Goal: Information Seeking & Learning: Learn about a topic

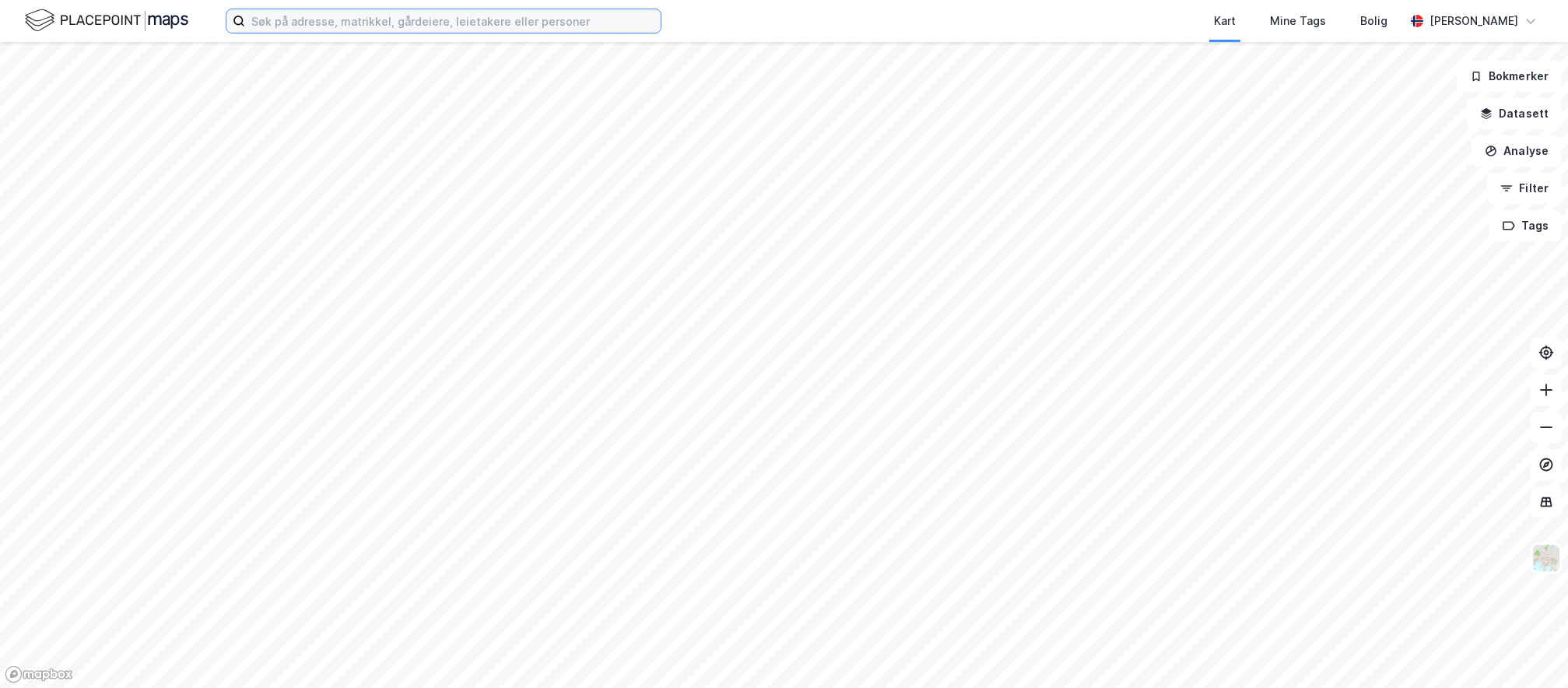
click at [306, 26] on input at bounding box center [453, 21] width 415 height 23
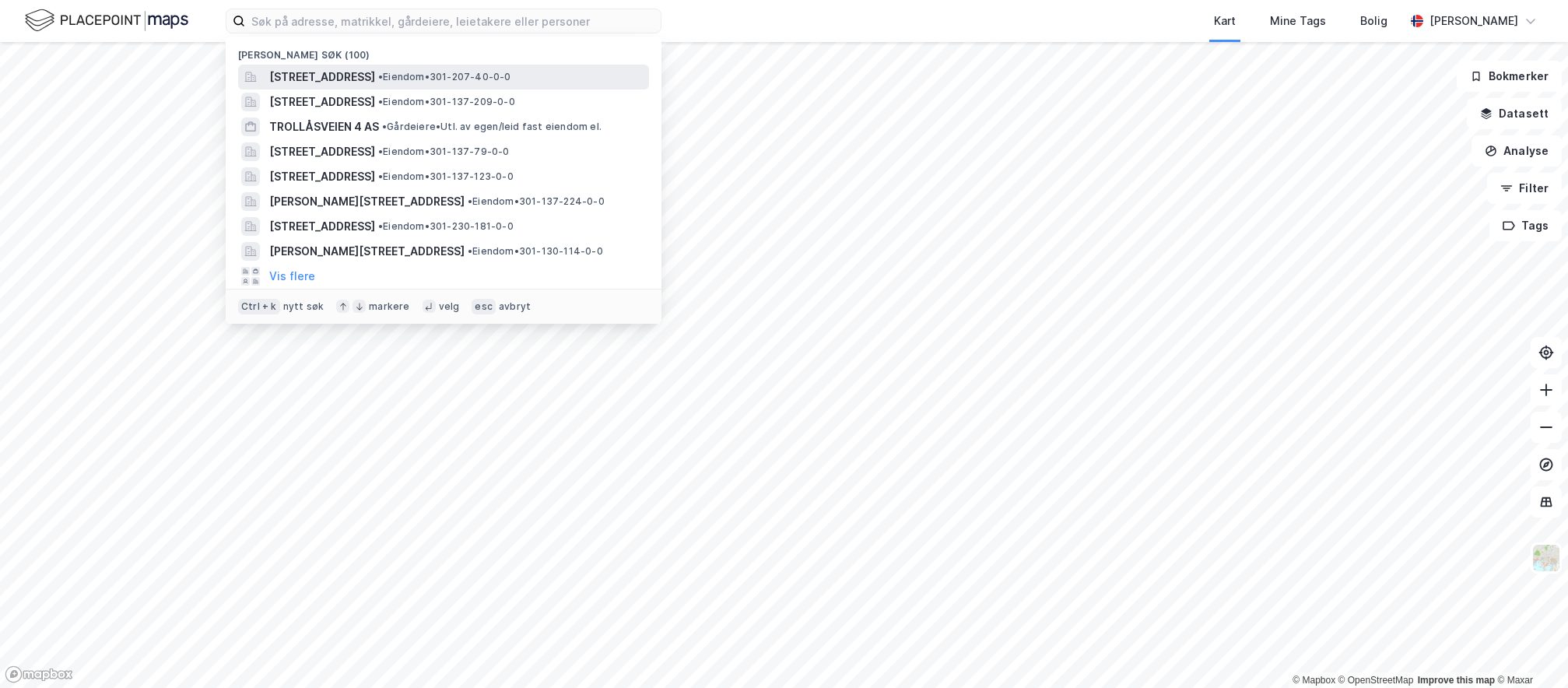
click at [325, 76] on span "[STREET_ADDRESS]" at bounding box center [321, 78] width 106 height 19
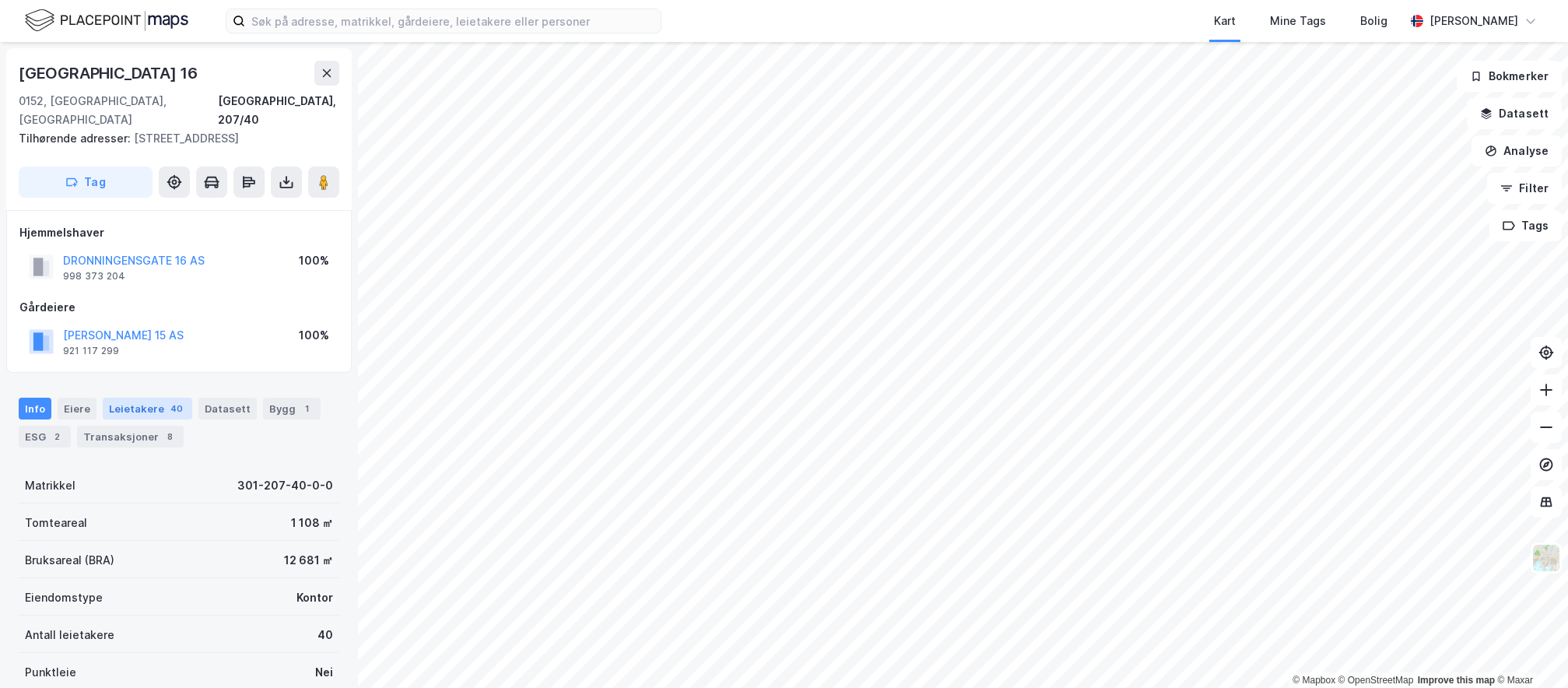
click at [140, 398] on div "Leietakere 40" at bounding box center [147, 409] width 90 height 22
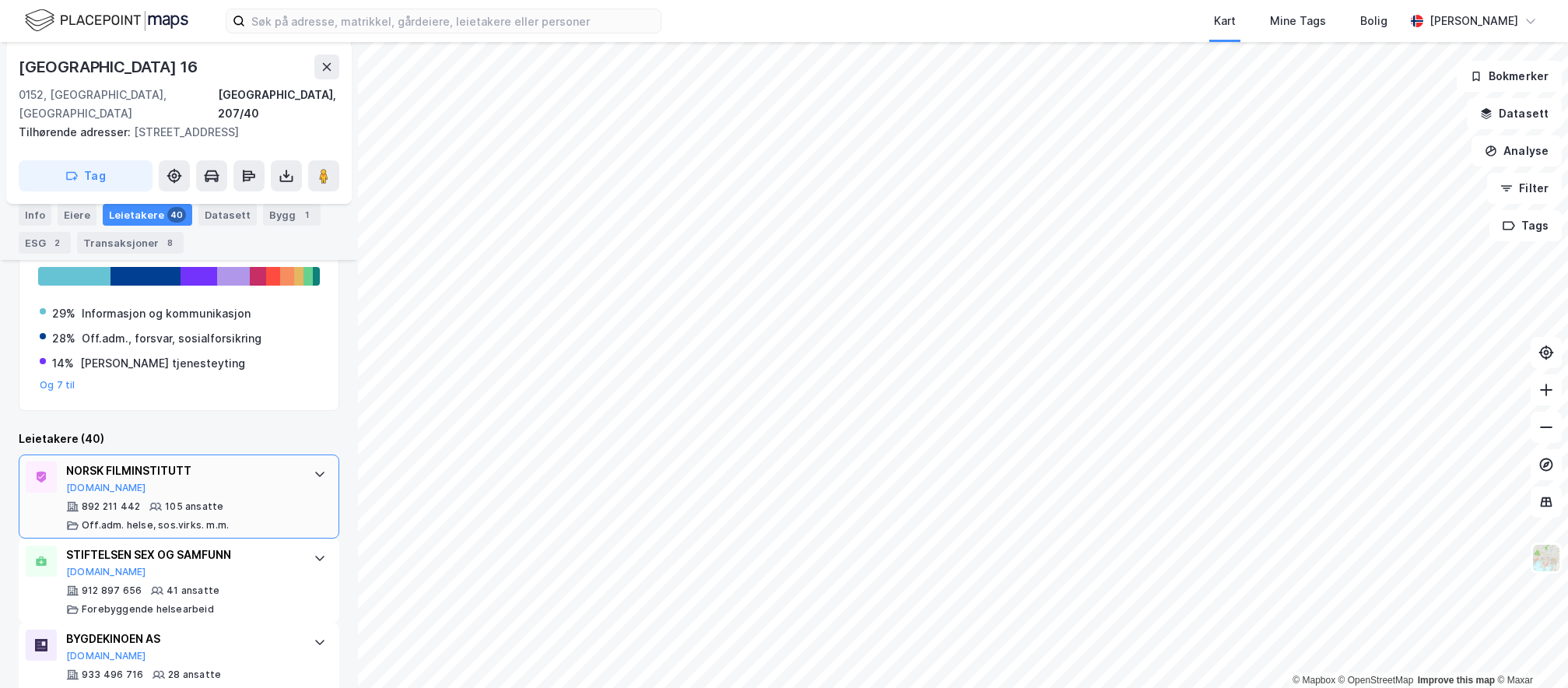
scroll to position [449, 0]
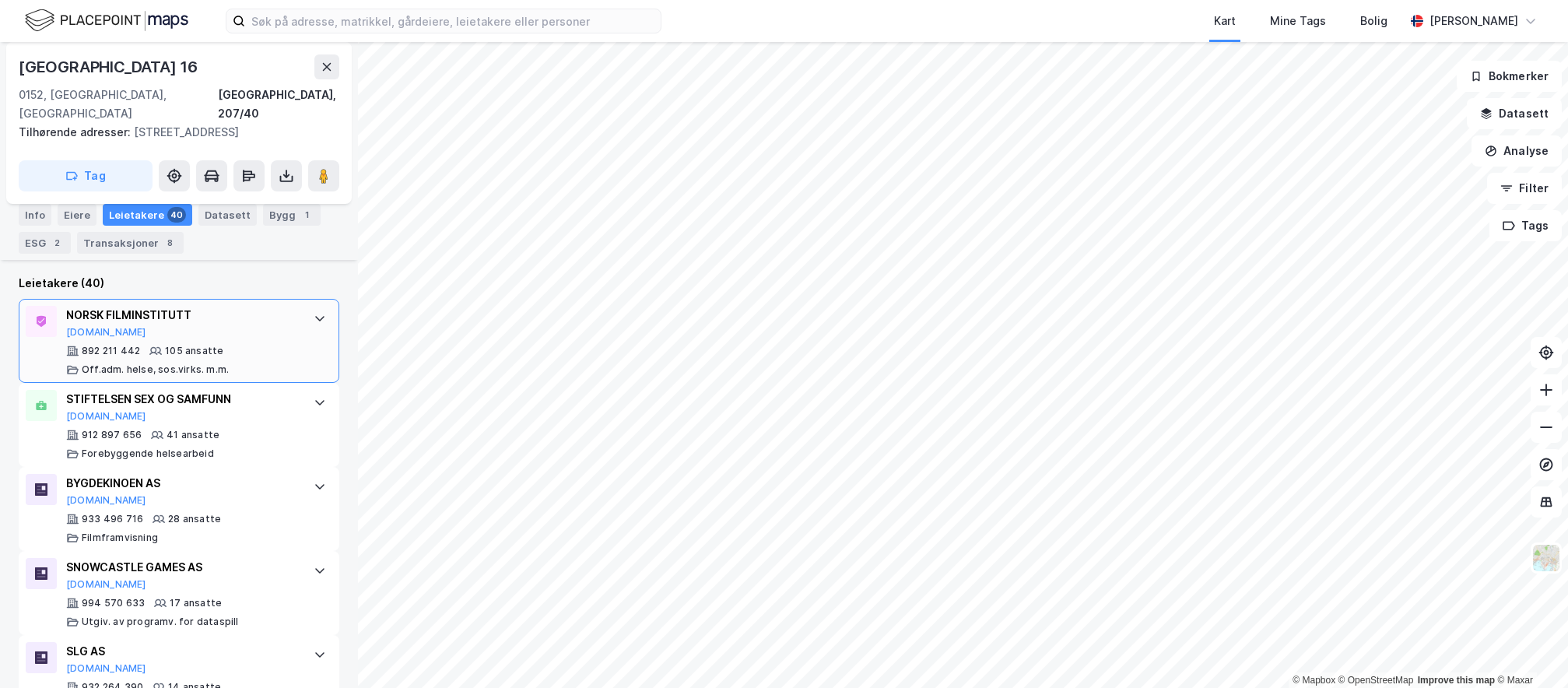
click at [146, 310] on div "NORSK FILMINSTITUTT [DOMAIN_NAME]" at bounding box center [182, 322] width 232 height 33
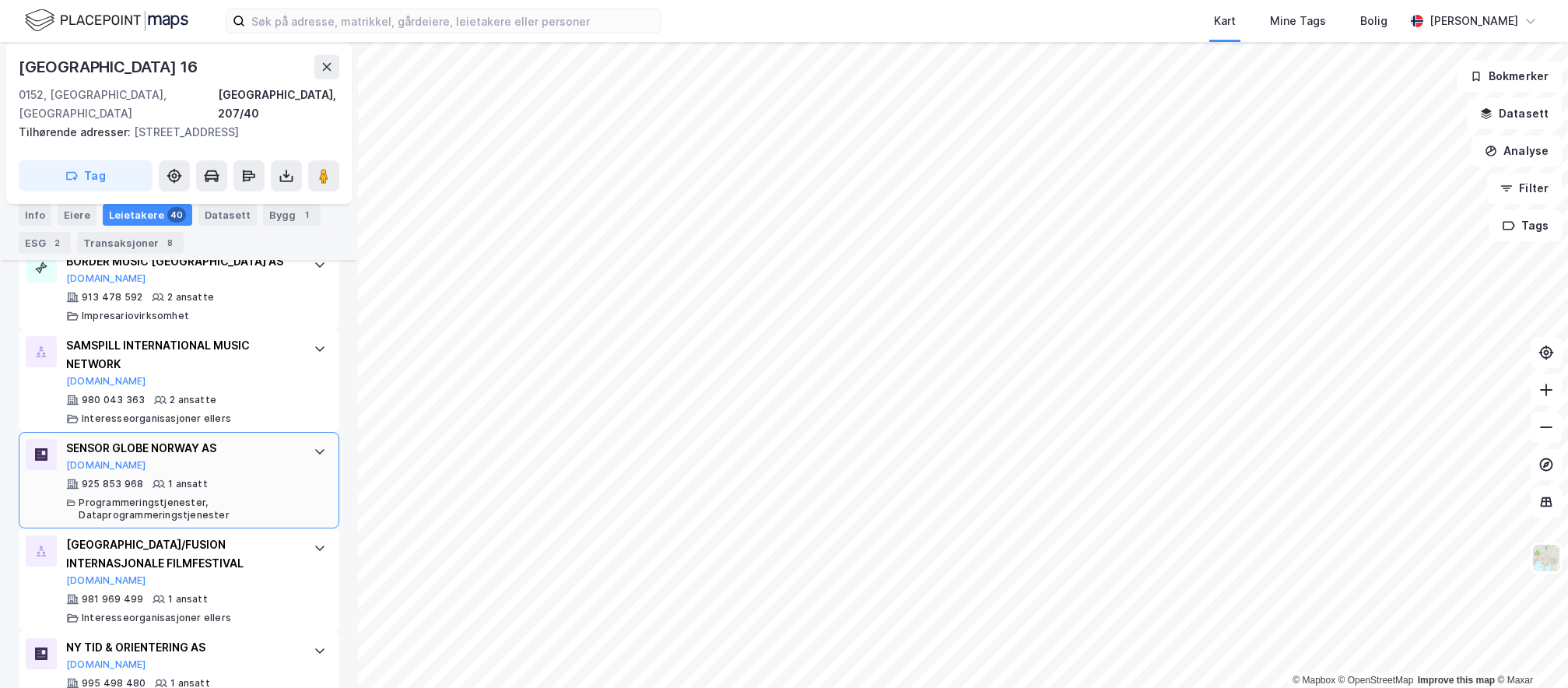
scroll to position [4028, 0]
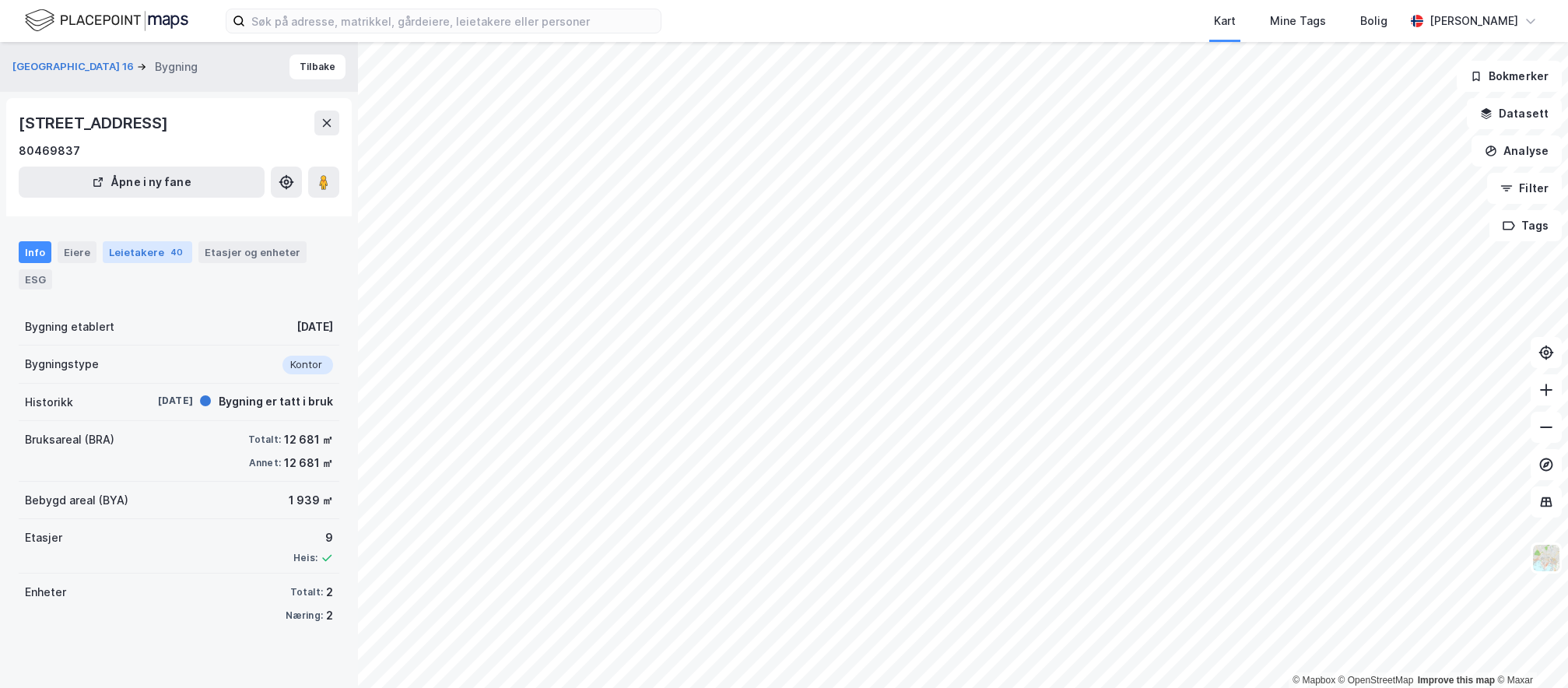
click at [129, 256] on div "Leietakere 40" at bounding box center [147, 252] width 90 height 22
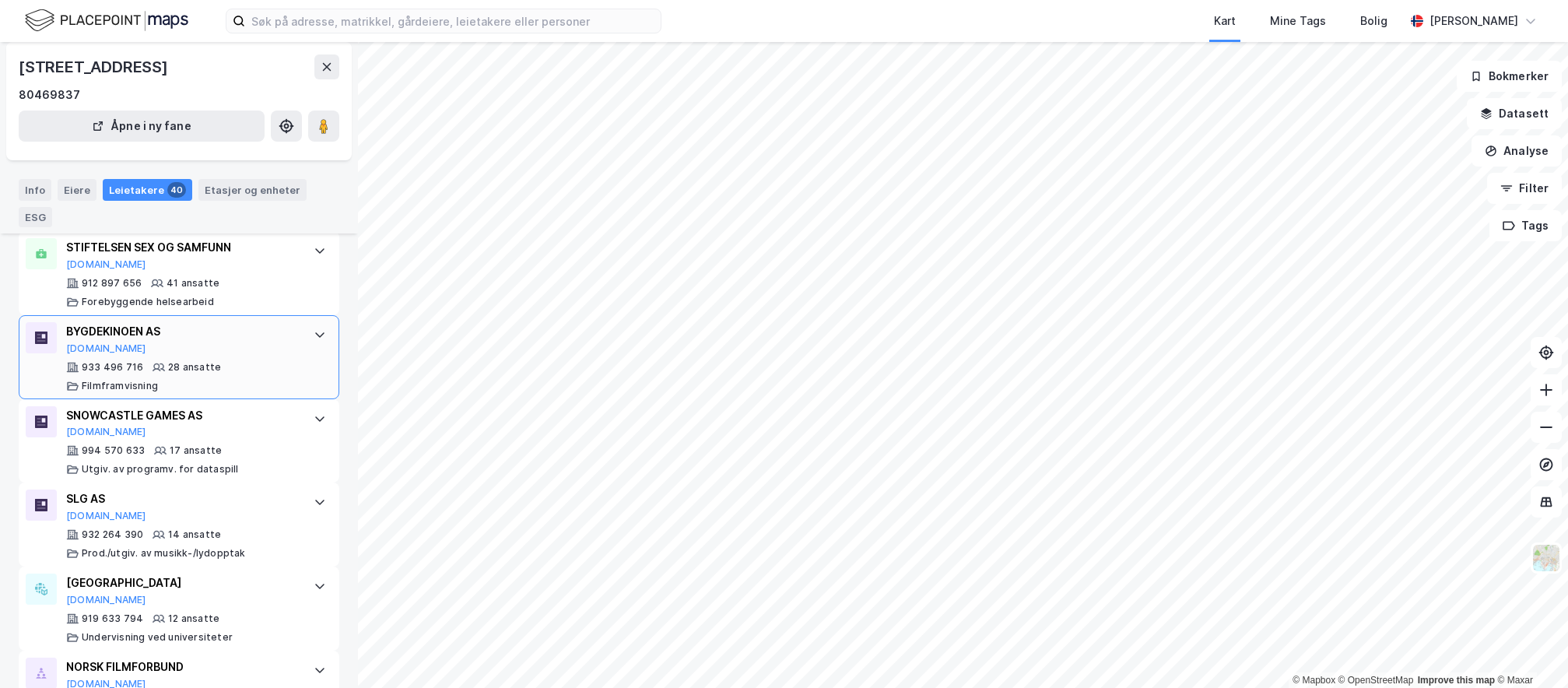
scroll to position [544, 0]
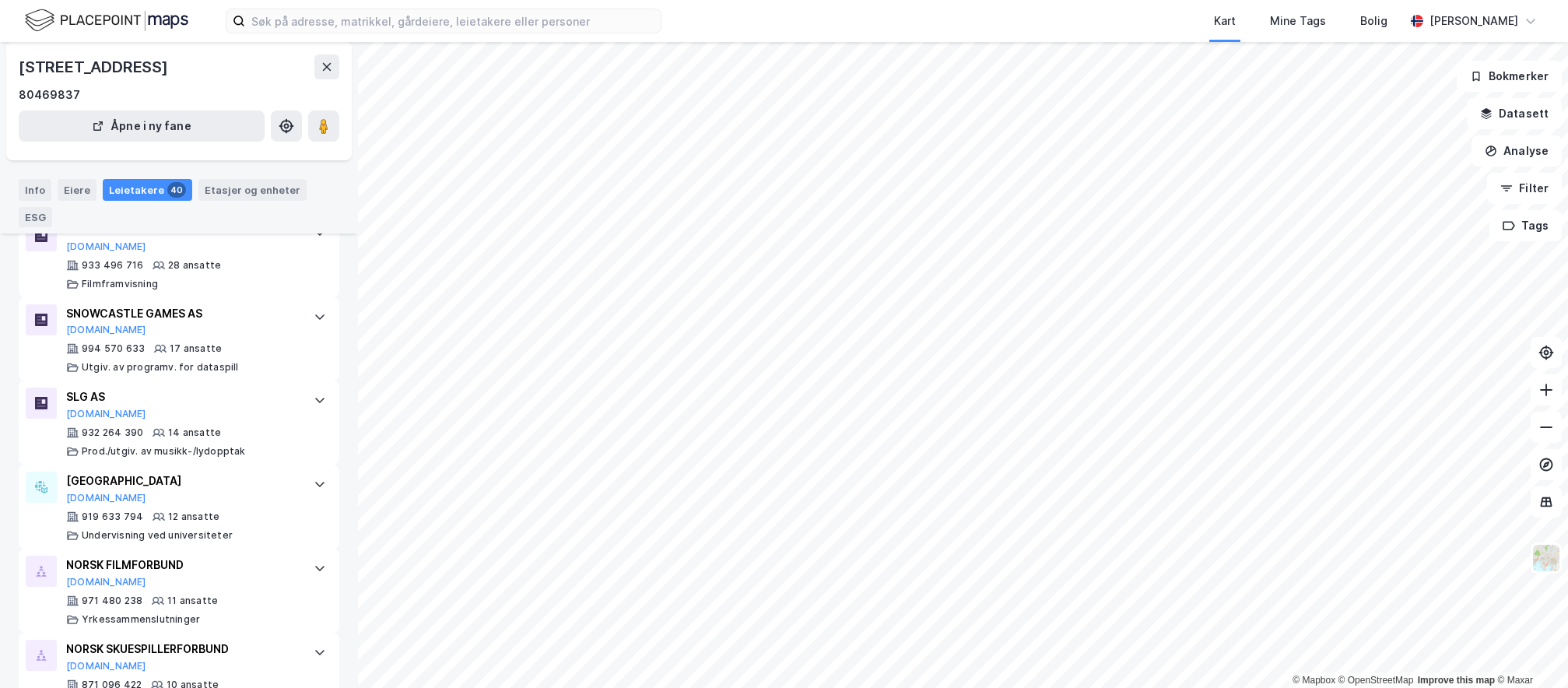
click at [660, 687] on html "Kart Mine Tags Bolig [PERSON_NAME] © Mapbox © OpenStreetMap Improve this map © …" at bounding box center [784, 344] width 1568 height 688
click at [882, 17] on div "Kart Mine Tags Bolig [PERSON_NAME] © Mapbox © OpenStreetMap Improve this map © …" at bounding box center [784, 344] width 1568 height 688
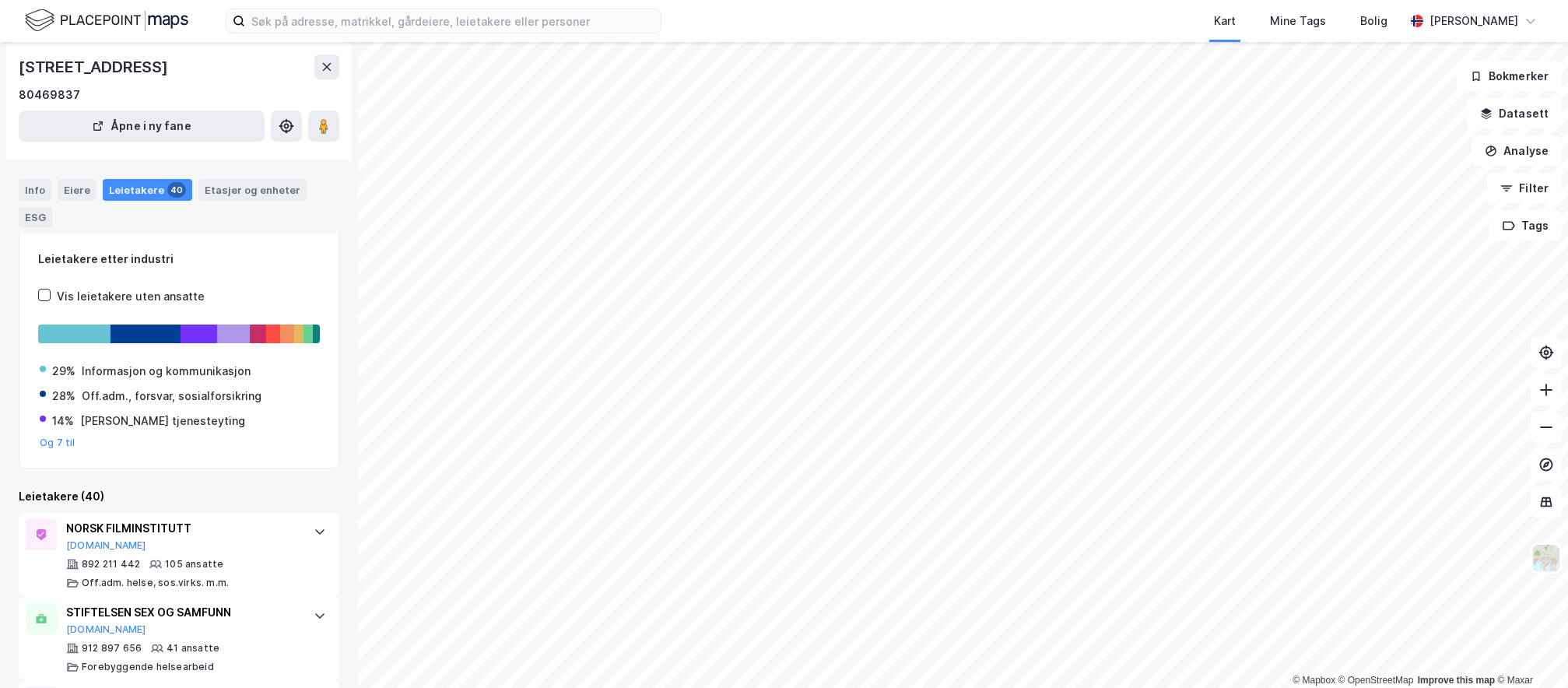
scroll to position [0, 0]
